Goal: Task Accomplishment & Management: Complete application form

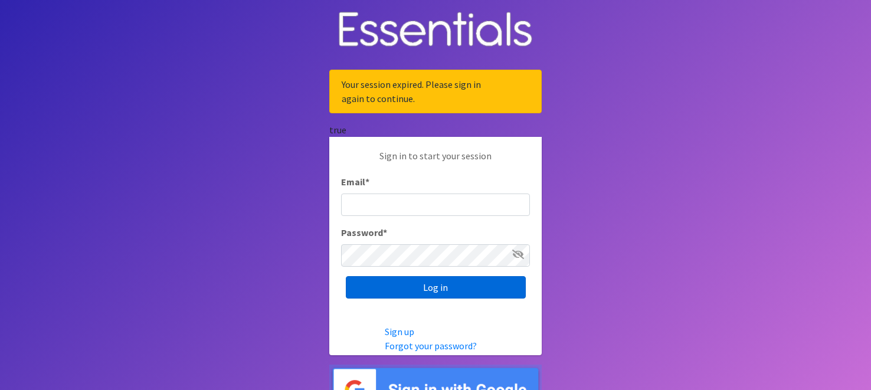
type input "[EMAIL_ADDRESS][DOMAIN_NAME]"
click at [463, 290] on input "Log in" at bounding box center [436, 287] width 180 height 22
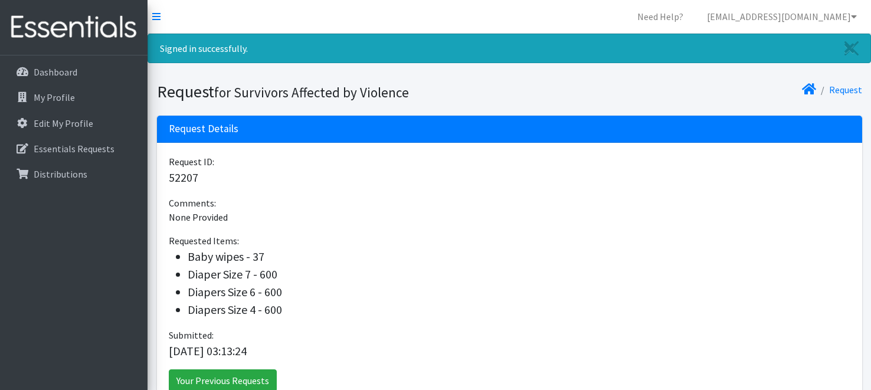
click at [377, 193] on div "Request ID: 52207 Comments: None Provided Requested Items: Baby wipes - 37 Diap…" at bounding box center [509, 278] width 705 height 270
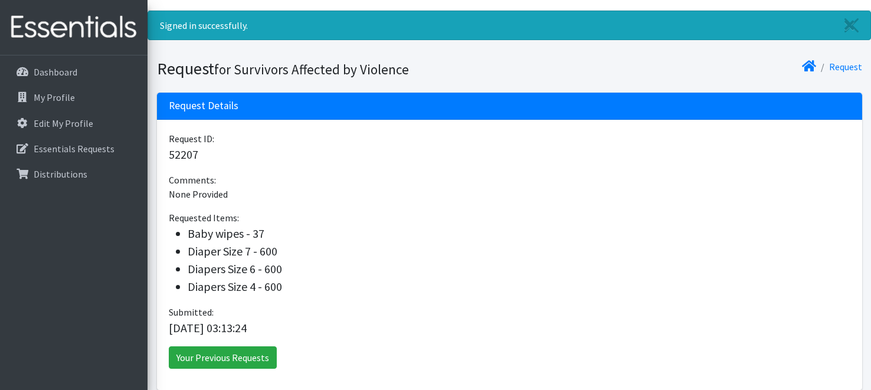
scroll to position [47, 0]
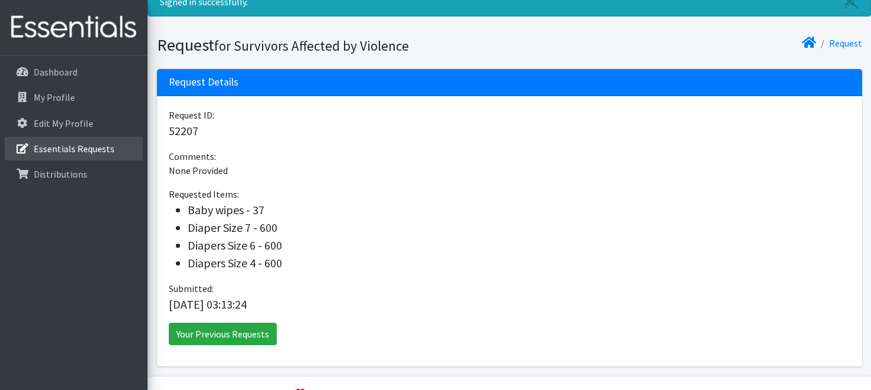
click at [73, 145] on p "Essentials Requests" at bounding box center [74, 149] width 81 height 12
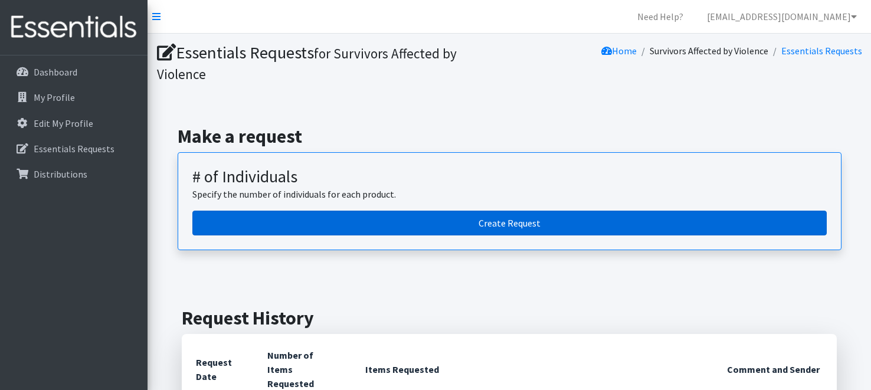
click at [478, 226] on link "Create Request" at bounding box center [509, 223] width 634 height 25
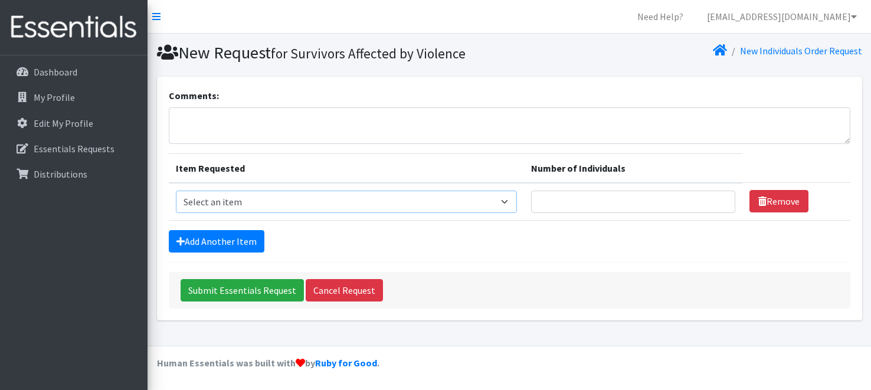
click at [475, 200] on select "Select an item # - Total number of kids being served with this order: Baby wipe…" at bounding box center [346, 202] width 341 height 22
select select "2648"
click at [176, 191] on select "Select an item # - Total number of kids being served with this order: Baby wipe…" at bounding box center [346, 202] width 341 height 22
click at [204, 238] on link "Add Another Item" at bounding box center [217, 241] width 96 height 22
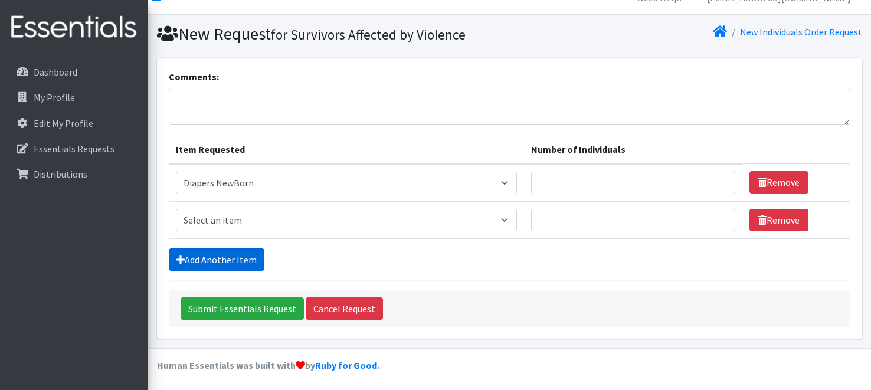
click at [204, 238] on form "Comments: Item Requested Number of Individuals Item Requested Select an item # …" at bounding box center [509, 198] width 681 height 257
click at [202, 252] on link "Add Another Item" at bounding box center [217, 259] width 96 height 22
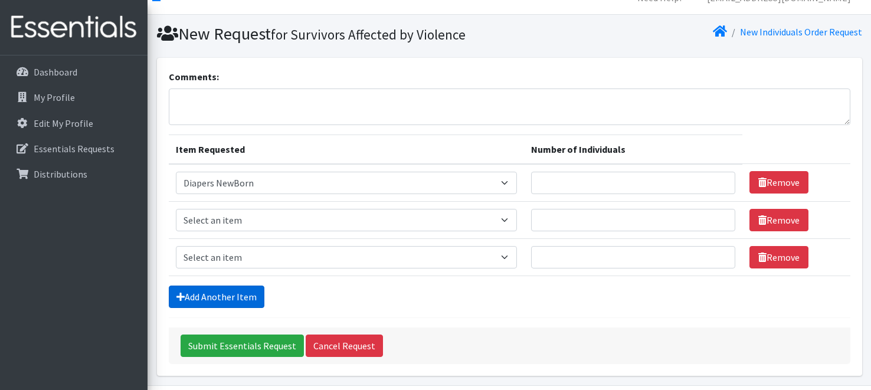
scroll to position [56, 0]
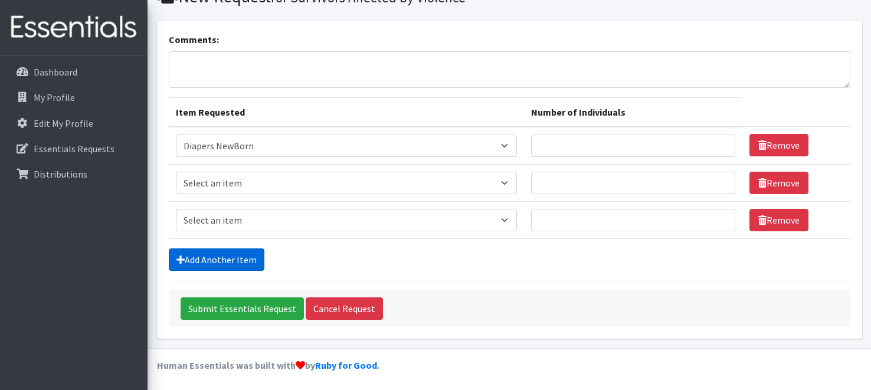
click at [199, 258] on link "Add Another Item" at bounding box center [217, 259] width 96 height 22
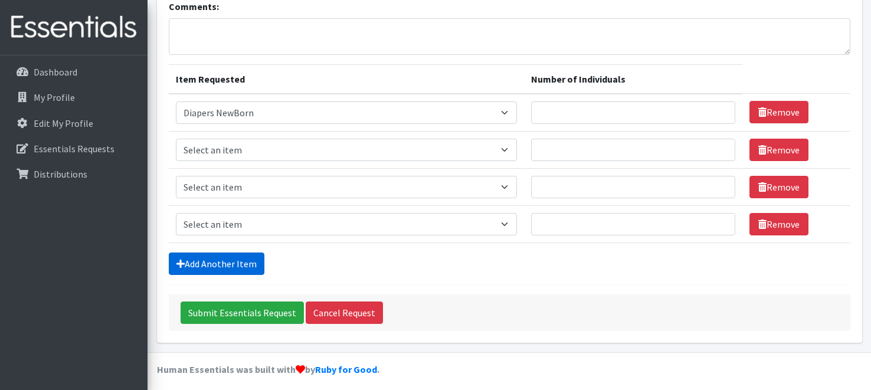
scroll to position [93, 0]
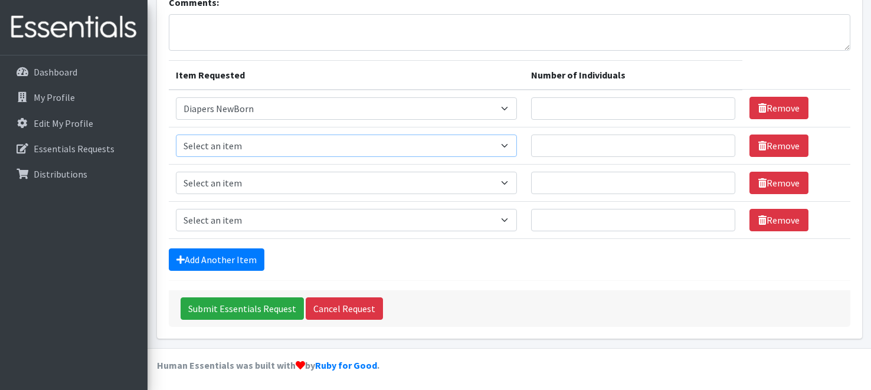
click at [247, 147] on select "Select an item # - Total number of kids being served with this order: Baby wipe…" at bounding box center [346, 145] width 341 height 22
select select "2668"
click at [176, 134] on select "Select an item # - Total number of kids being served with this order: Baby wipe…" at bounding box center [346, 145] width 341 height 22
click at [262, 182] on select "Select an item # - Total number of kids being served with this order: Baby wipe…" at bounding box center [346, 183] width 341 height 22
select select "2655"
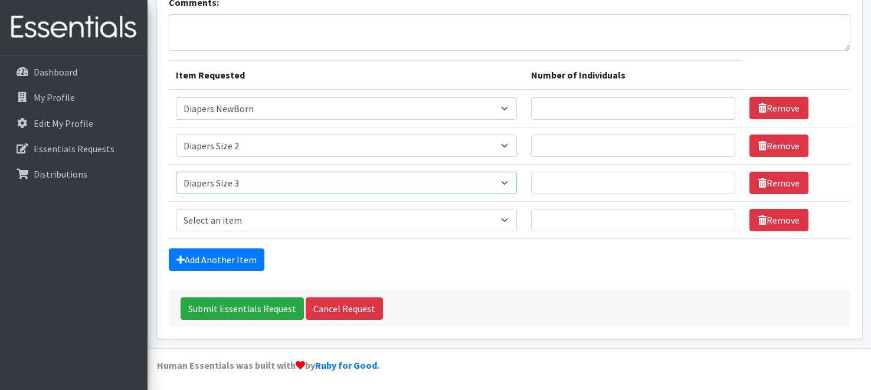
click at [176, 172] on select "Select an item # - Total number of kids being served with this order: Baby wipe…" at bounding box center [346, 183] width 341 height 22
click at [239, 215] on select "Select an item # - Total number of kids being served with this order: Baby wipe…" at bounding box center [346, 220] width 341 height 22
select select "2649"
click at [176, 209] on select "Select an item # - Total number of kids being served with this order: Baby wipe…" at bounding box center [346, 220] width 341 height 22
click at [244, 257] on link "Add Another Item" at bounding box center [217, 259] width 96 height 22
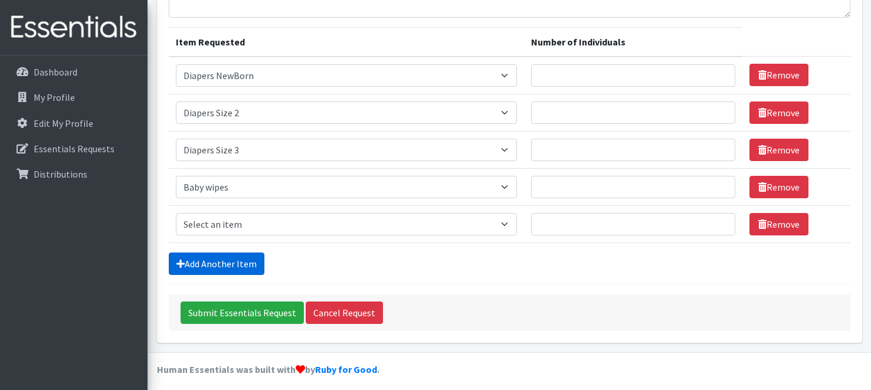
scroll to position [130, 0]
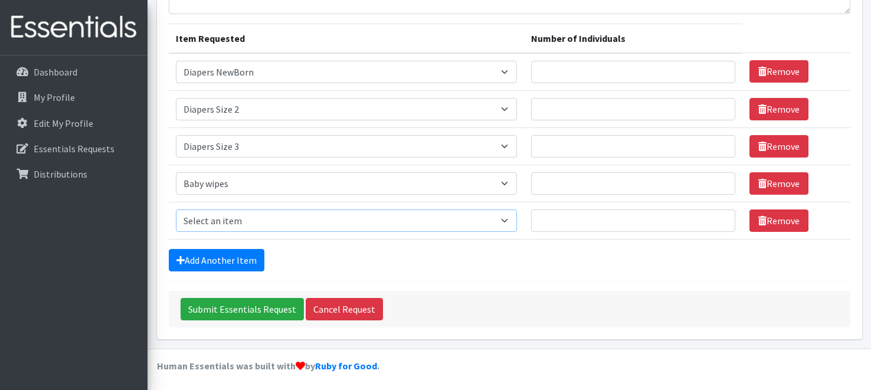
click at [258, 218] on select "Select an item # - Total number of kids being served with this order: Baby wipe…" at bounding box center [346, 220] width 341 height 22
select select "10202"
click at [176, 209] on select "Select an item # - Total number of kids being served with this order: Baby wipe…" at bounding box center [346, 220] width 341 height 22
click at [221, 253] on link "Add Another Item" at bounding box center [217, 260] width 96 height 22
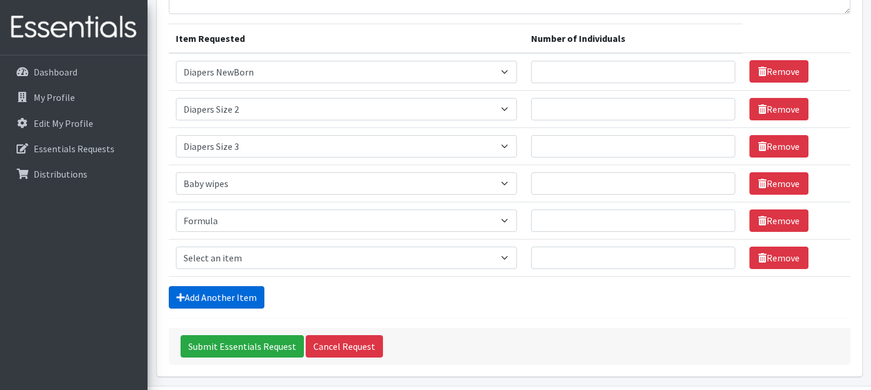
scroll to position [167, 0]
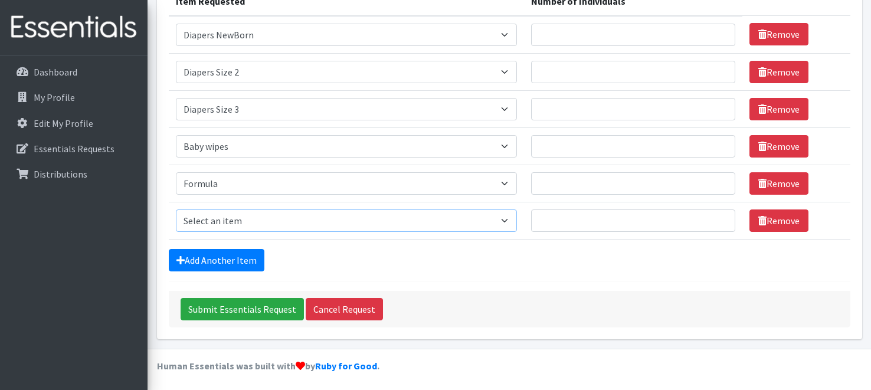
click at [237, 220] on select "Select an item # - Total number of kids being served with this order: Baby wipe…" at bounding box center [346, 220] width 341 height 22
click at [499, 286] on form "Comments: Item Requested Number of Individuals Item Requested Select an item # …" at bounding box center [509, 125] width 681 height 406
click at [764, 223] on link "Remove" at bounding box center [778, 220] width 59 height 22
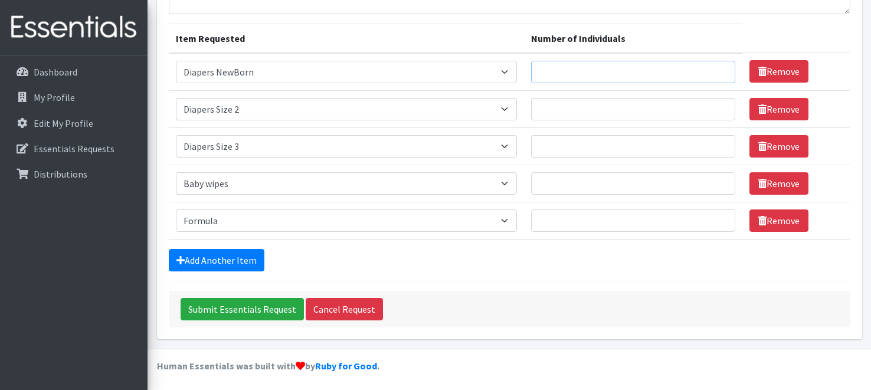
click at [609, 74] on input "Number of Individuals" at bounding box center [633, 72] width 204 height 22
type input "12"
type input "37"
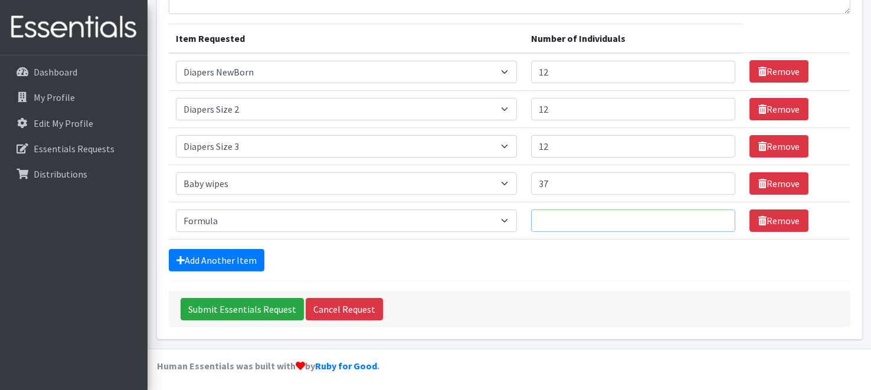
click at [577, 226] on input "Number of Individuals" at bounding box center [633, 220] width 204 height 22
type input "37"
click at [238, 305] on input "Submit Essentials Request" at bounding box center [241, 309] width 123 height 22
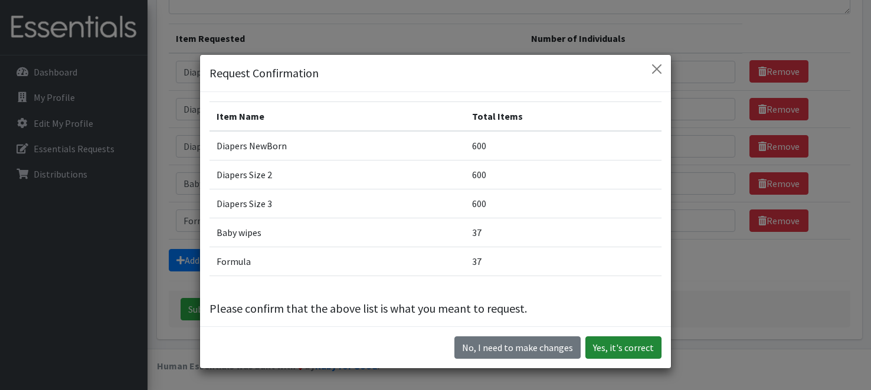
click at [628, 345] on button "Yes, it's correct" at bounding box center [623, 347] width 76 height 22
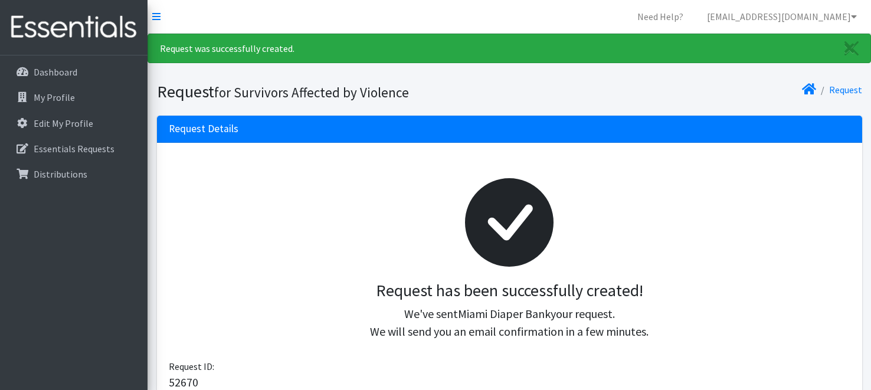
click at [778, 242] on div at bounding box center [509, 222] width 662 height 117
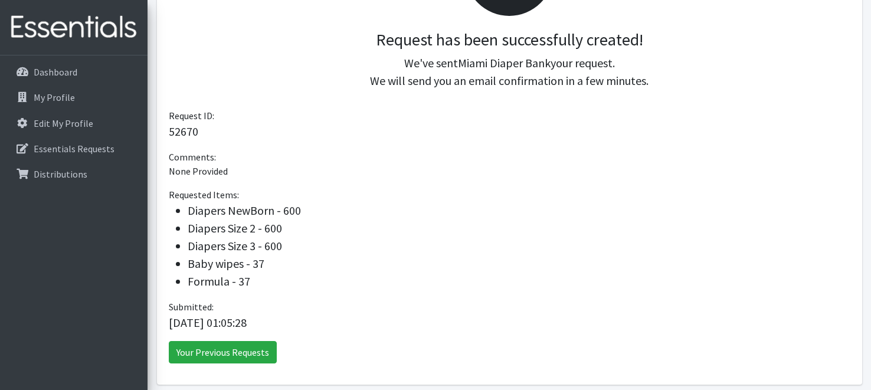
scroll to position [227, 0]
